Goal: Task Accomplishment & Management: Use online tool/utility

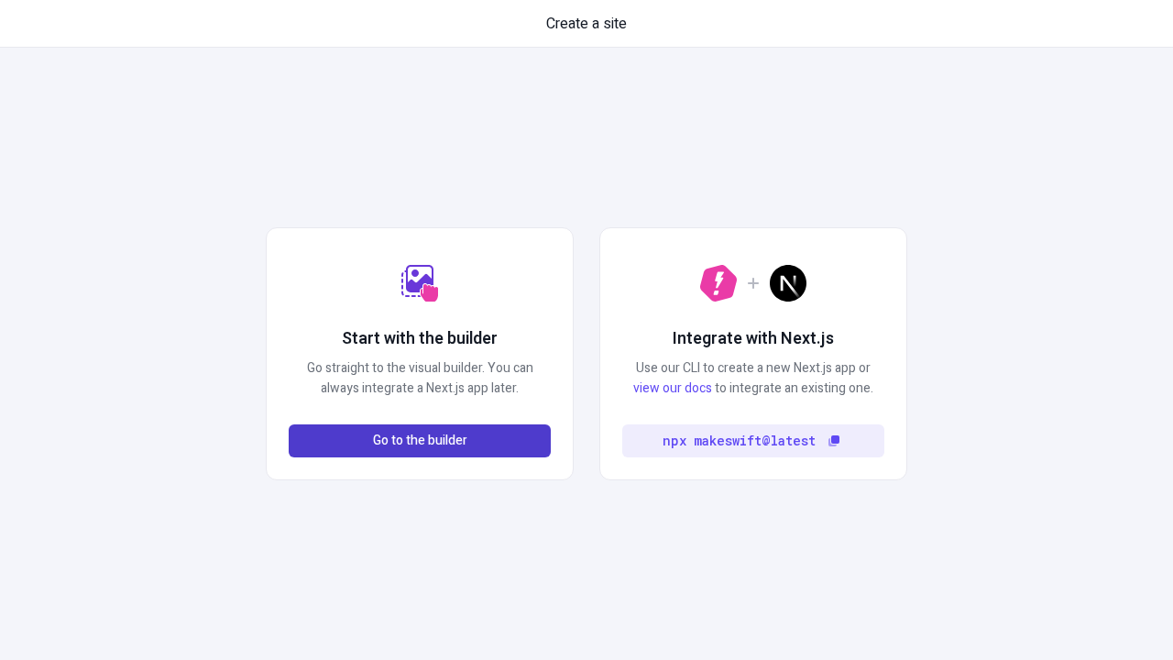
click at [420, 441] on span "Go to the builder" at bounding box center [420, 441] width 94 height 20
